Goal: Information Seeking & Learning: Learn about a topic

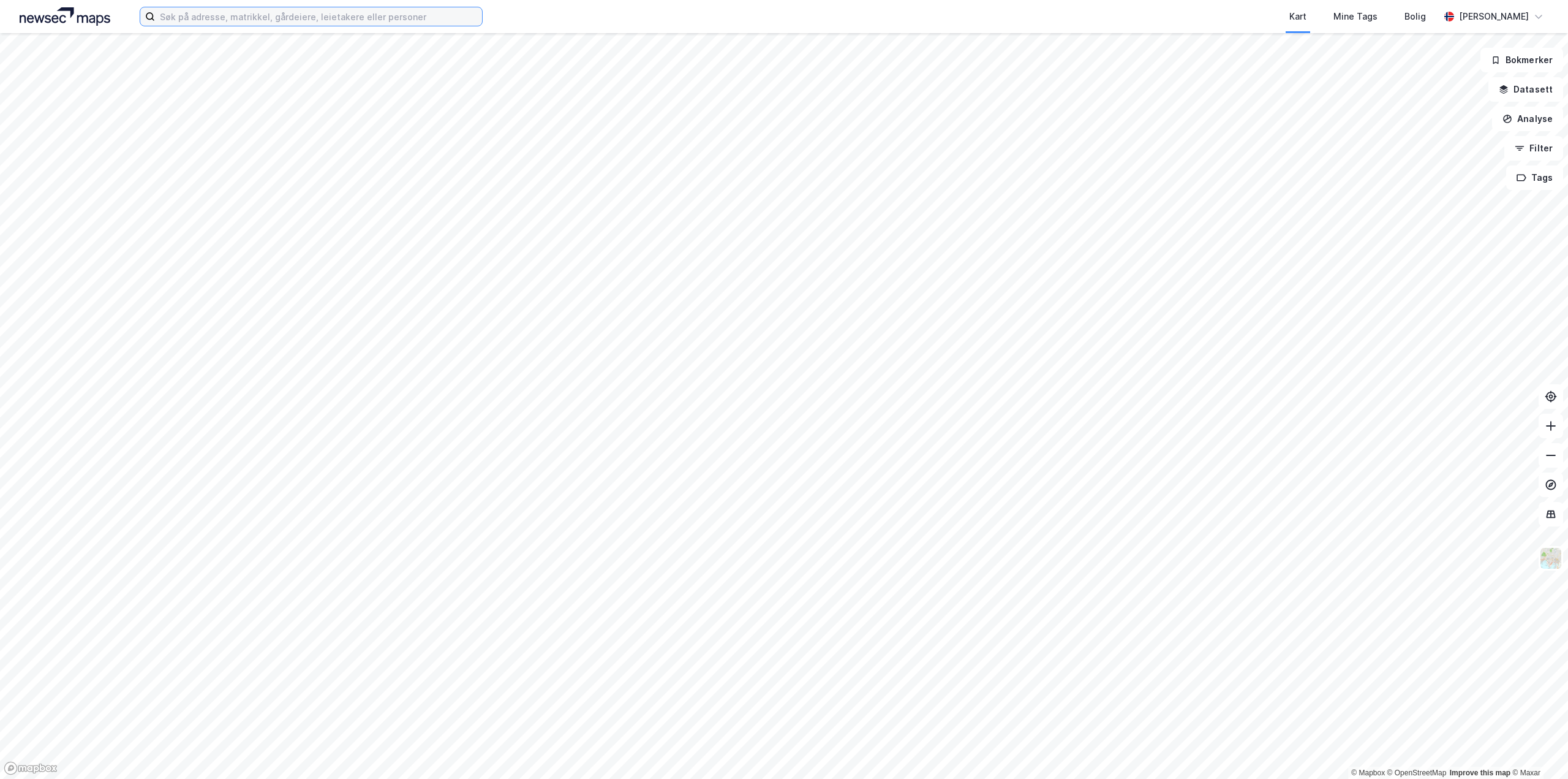
click at [185, 21] on input at bounding box center [318, 16] width 327 height 18
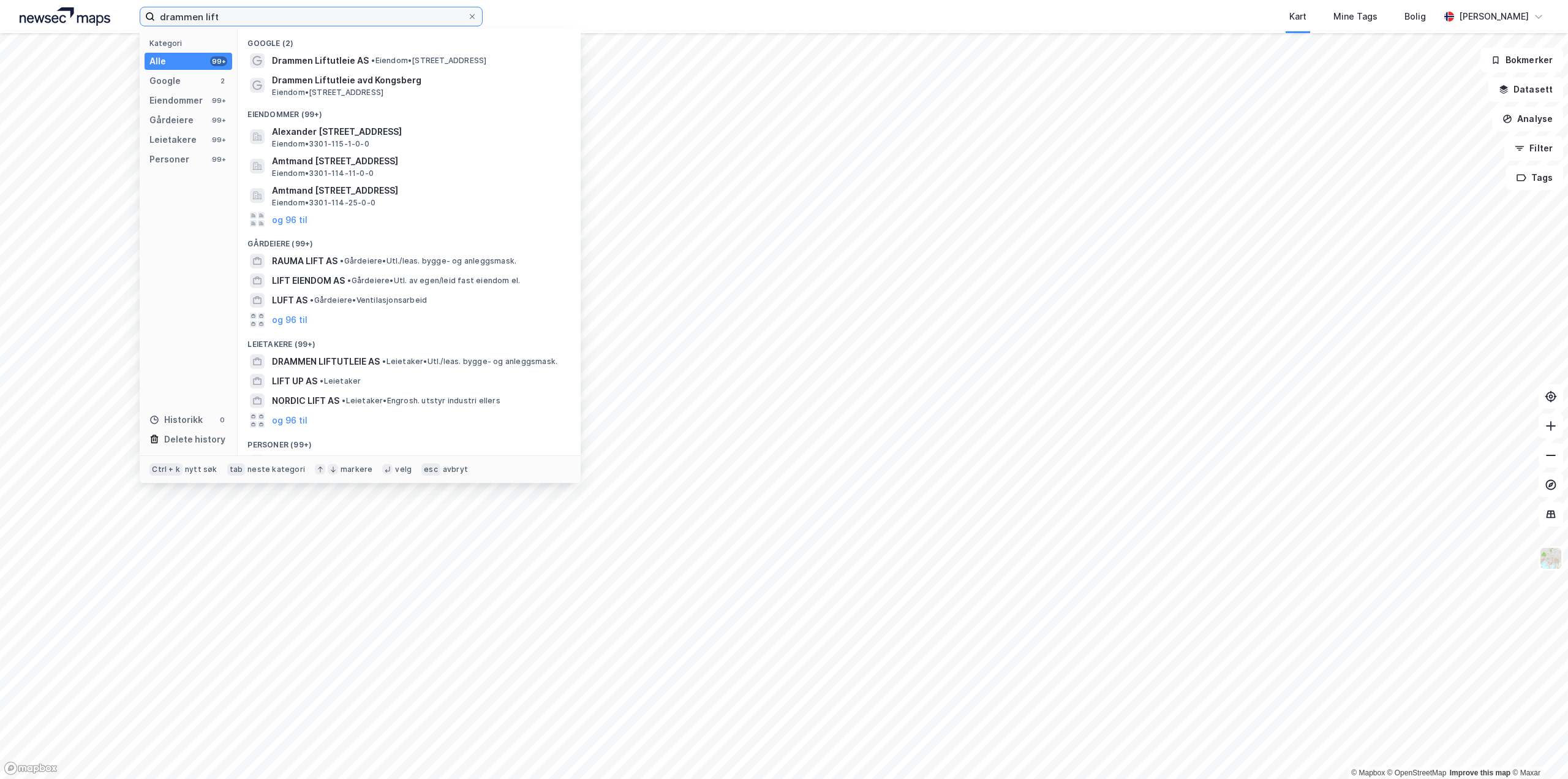
type input "drammen lift"
click at [357, 53] on span "Drammen Liftutleie AS" at bounding box center [321, 60] width 97 height 15
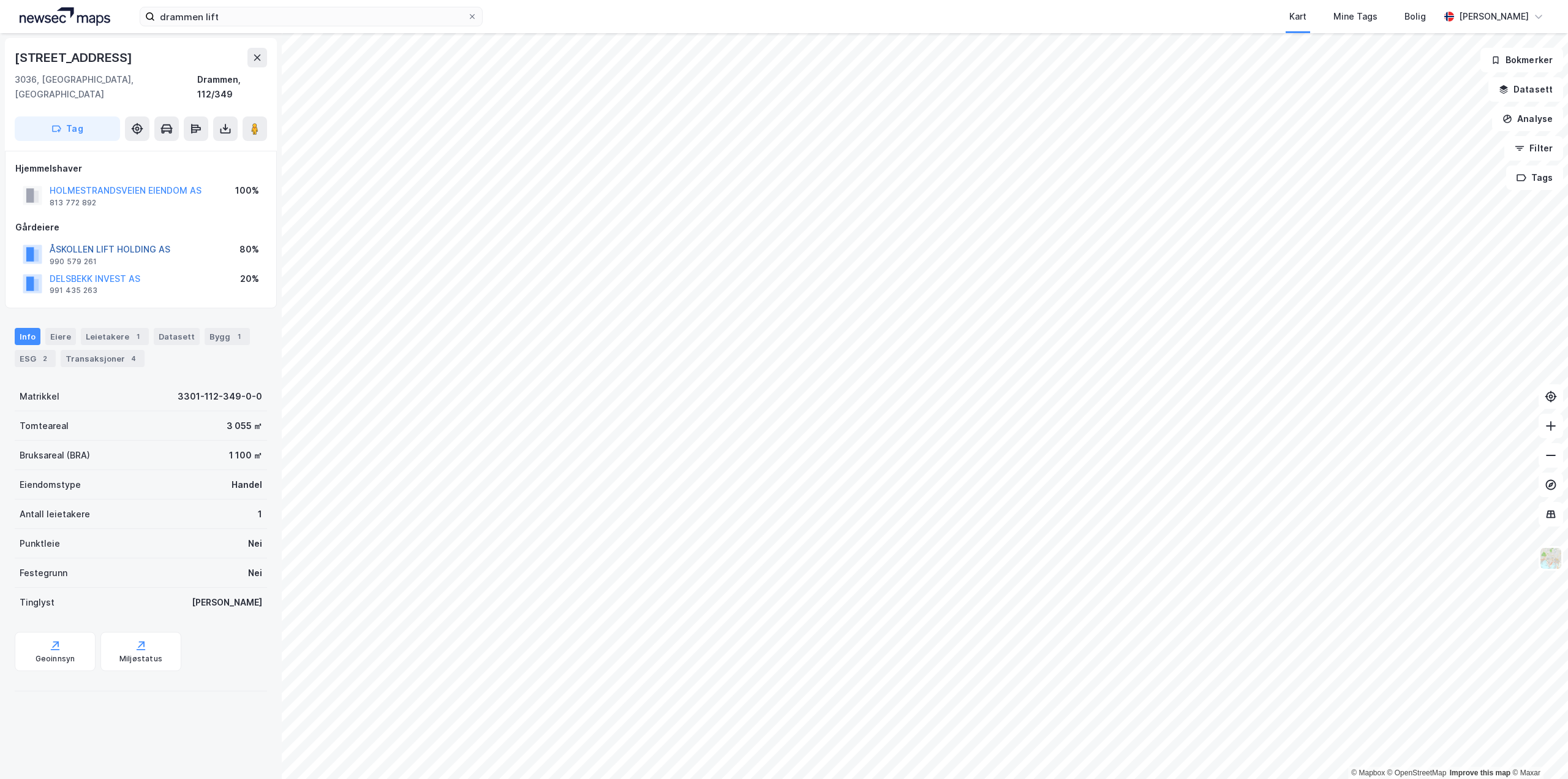
click at [0, 0] on button "ÅSKOLLEN LIFT HOLDING AS" at bounding box center [0, 0] width 0 height 0
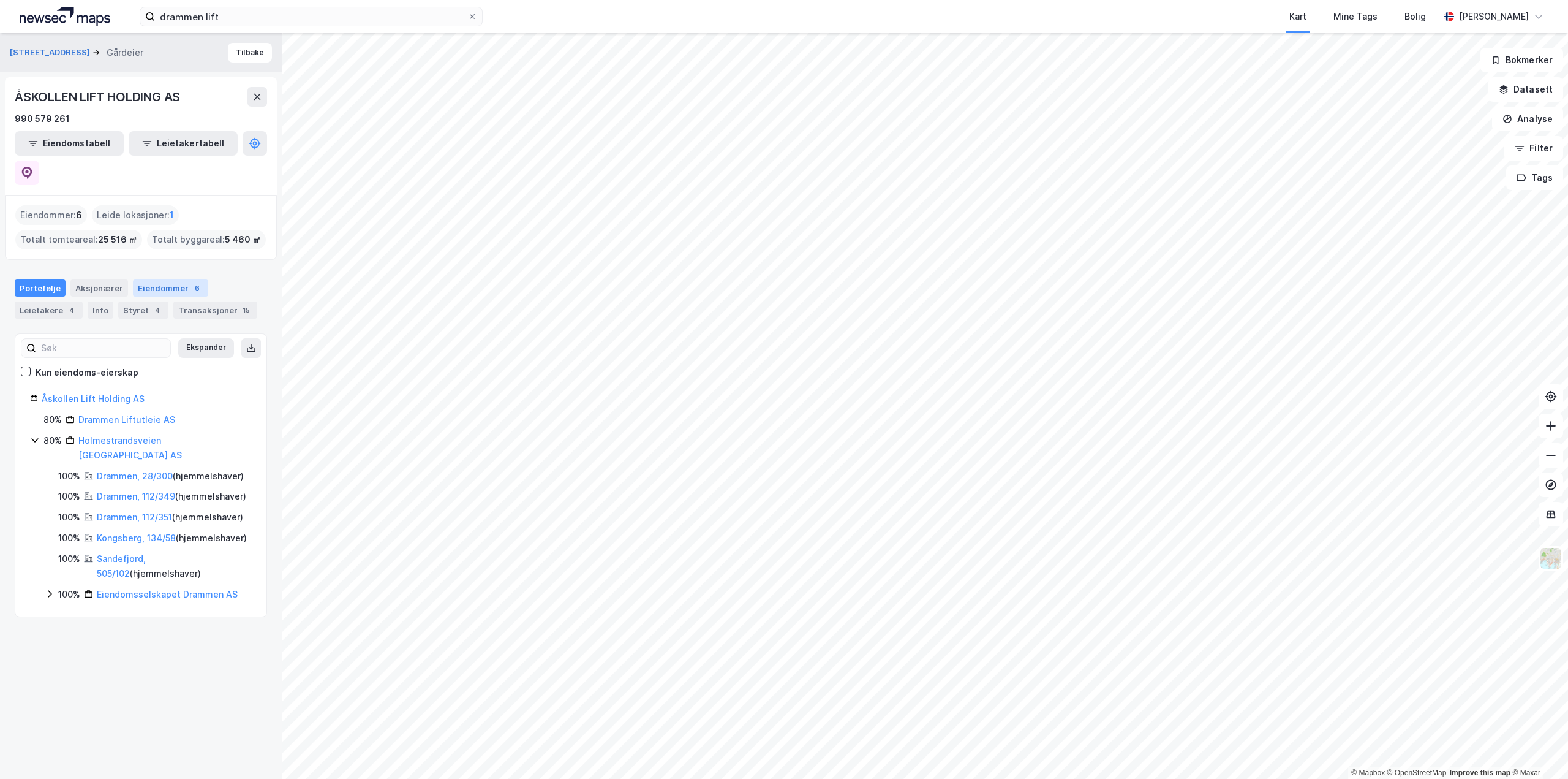
click at [164, 280] on div "Eiendommer 6" at bounding box center [171, 288] width 75 height 17
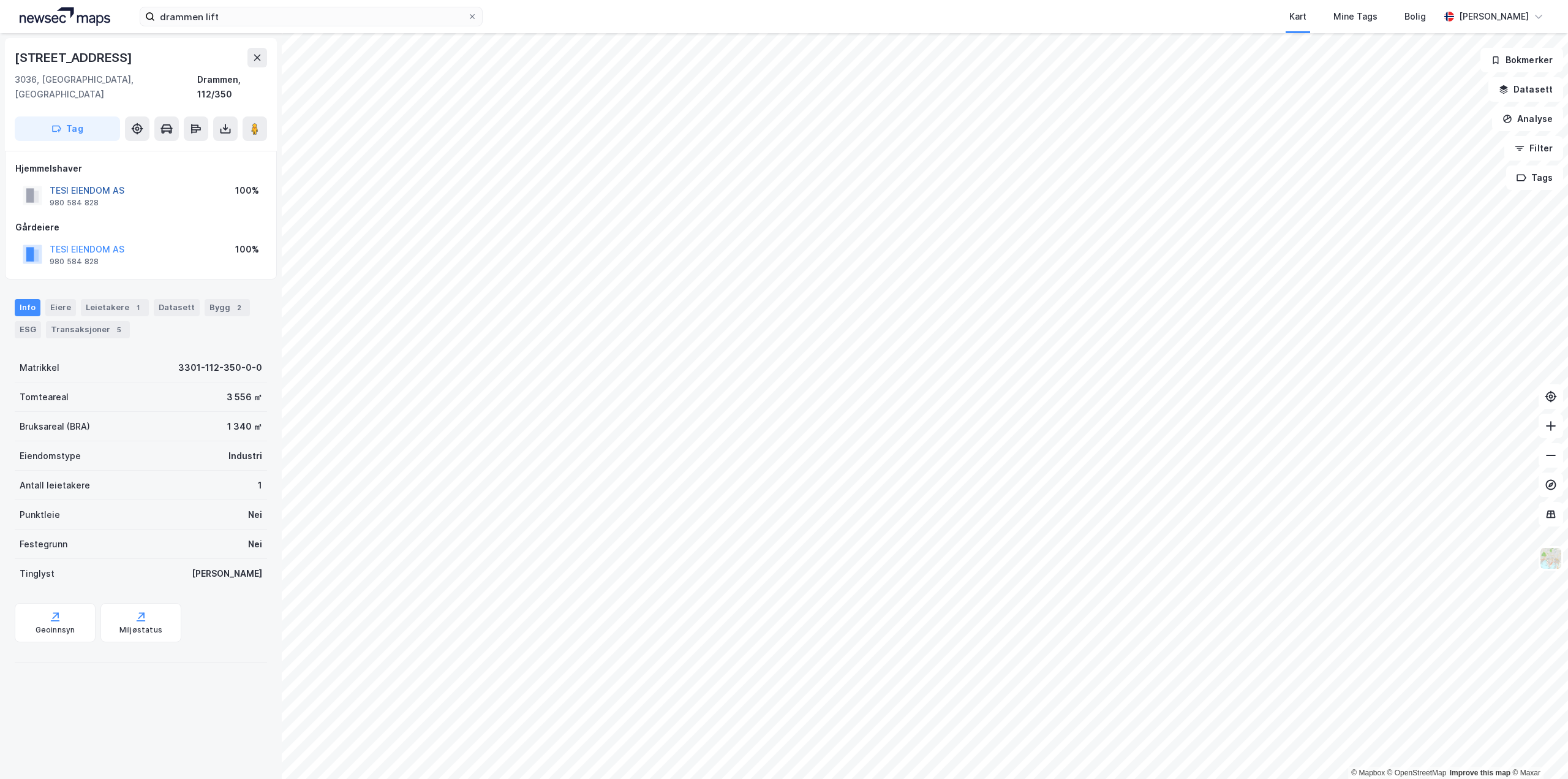
click at [0, 0] on button "TESI EIENDOM AS" at bounding box center [0, 0] width 0 height 0
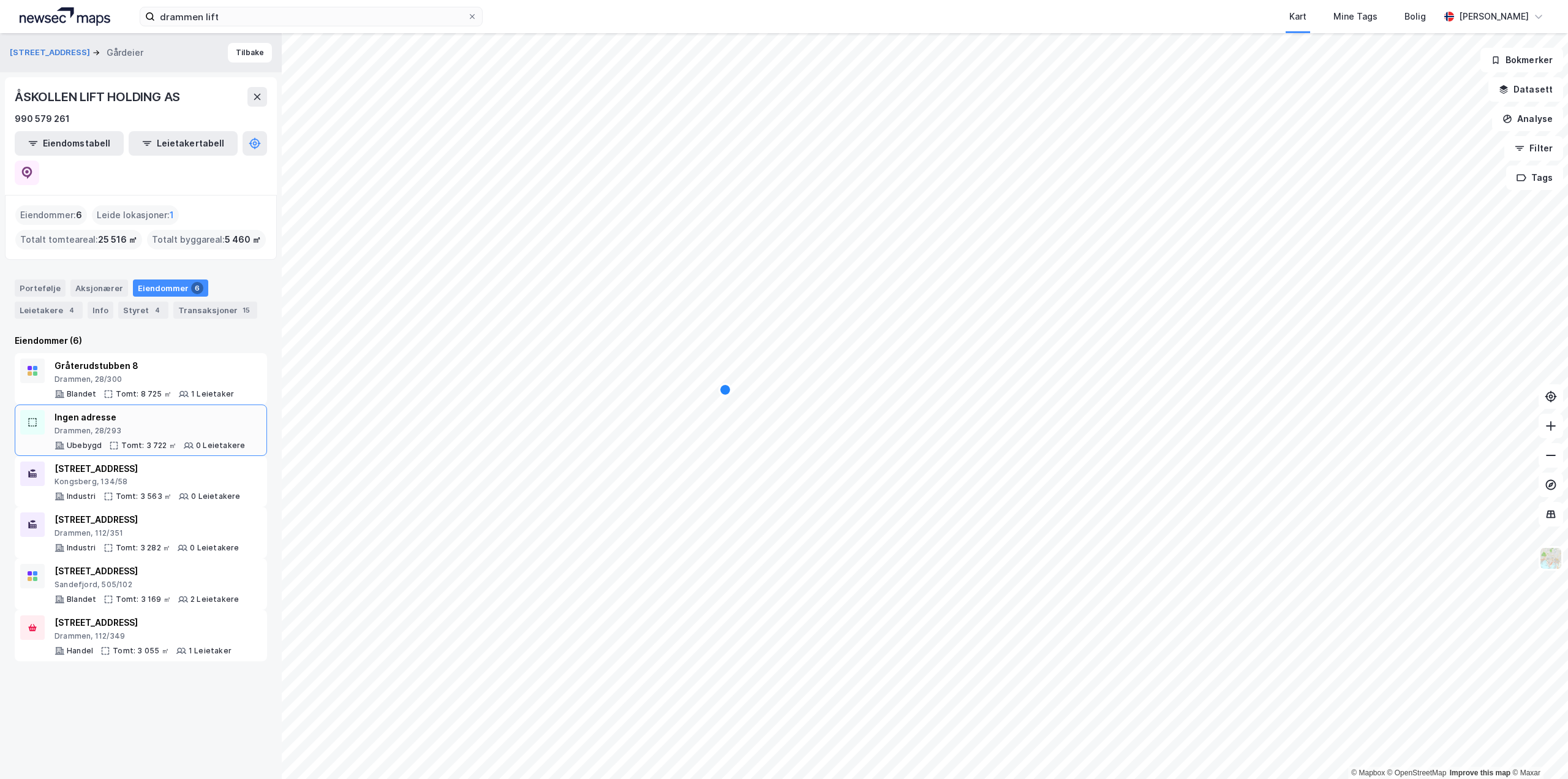
click at [174, 410] on div "Ingen adresse [STREET_ADDRESS] Tomt: 3 722 ㎡ 0 Leietakere" at bounding box center [149, 430] width 190 height 40
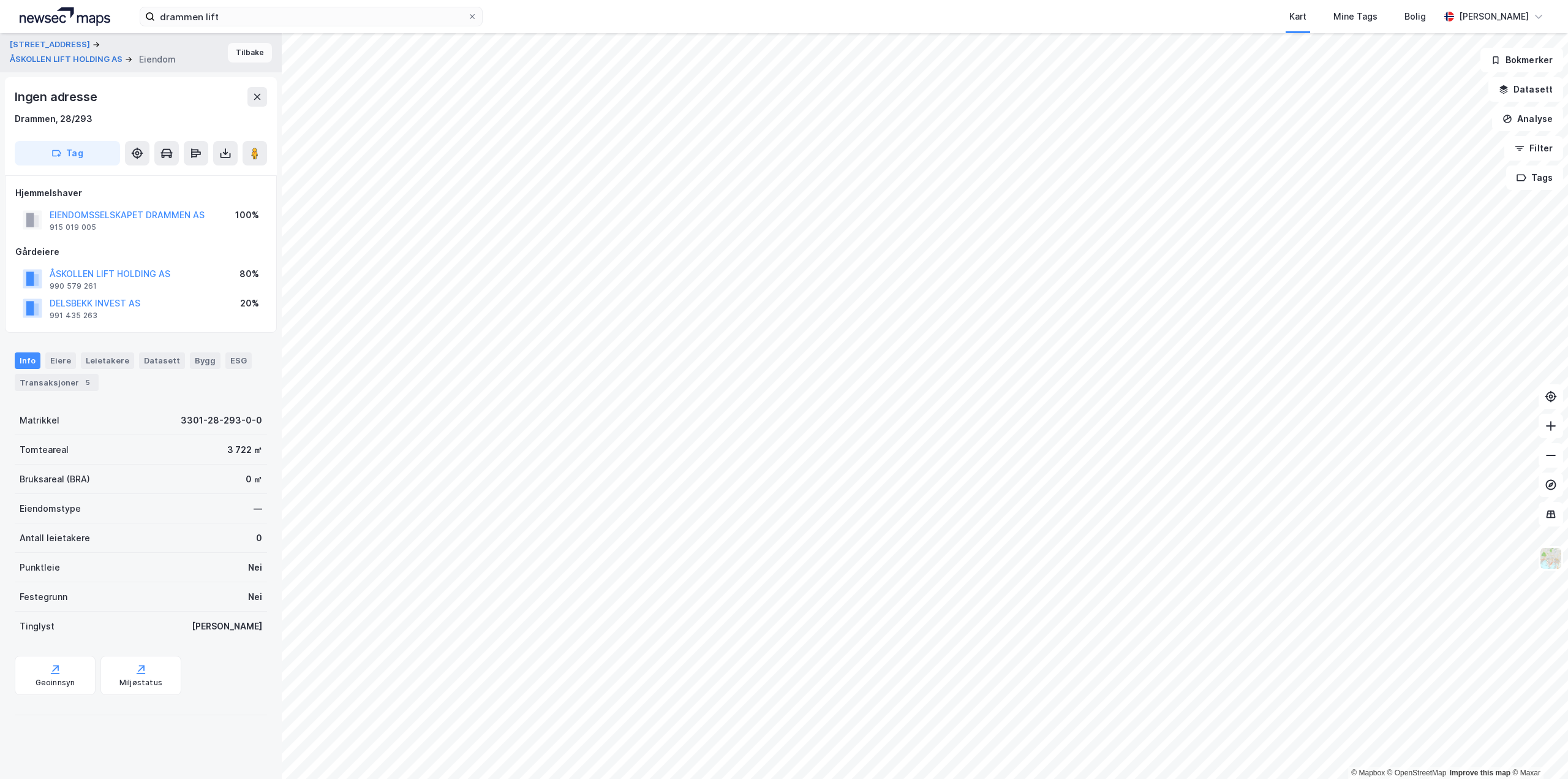
click at [251, 52] on button "Tilbake" at bounding box center [250, 52] width 44 height 20
